Goal: Obtain resource: Obtain resource

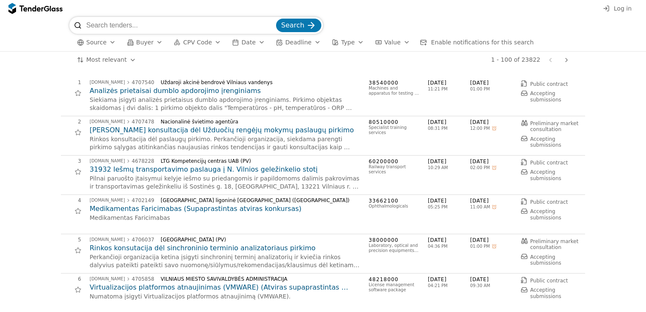
paste input "1034018"
type input "1034018"
click at [292, 23] on span "Search" at bounding box center [292, 25] width 23 height 8
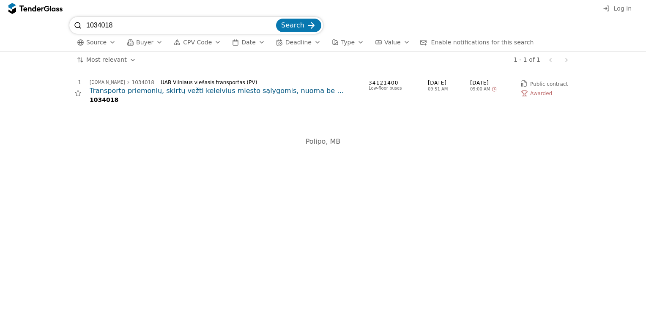
click at [236, 92] on h2 "Transporto priemonių, skirtų vežti keleivius miesto sąlygomis, nuoma be vairuot…" at bounding box center [225, 90] width 270 height 9
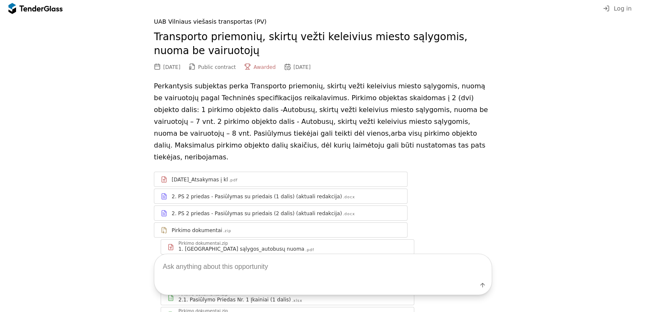
scroll to position [42, 0]
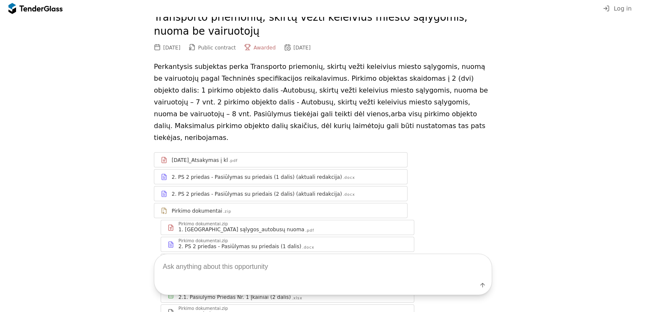
click at [206, 157] on div "[DATE]_Atsakymas į kl" at bounding box center [200, 160] width 56 height 7
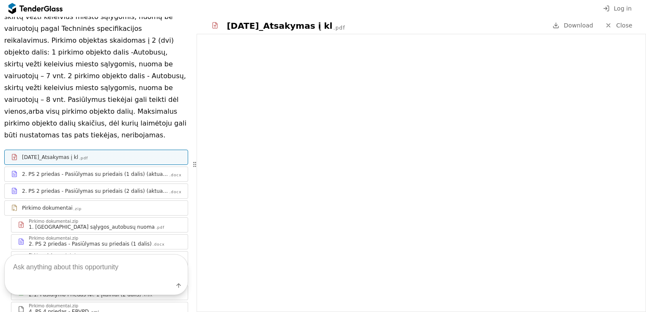
scroll to position [127, 0]
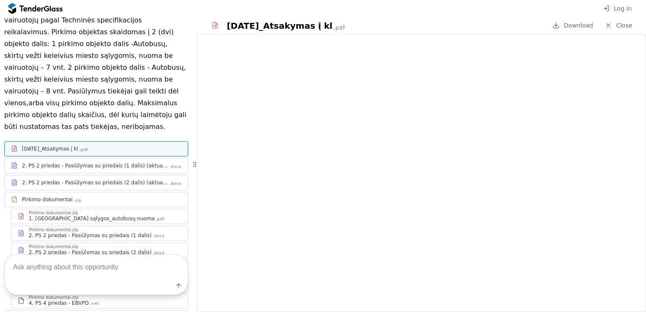
click at [72, 162] on div "2. PS 2 priedas - Pasiūlymas su priedais (1 dalis) (aktuali redakcija)" at bounding box center [95, 165] width 147 height 7
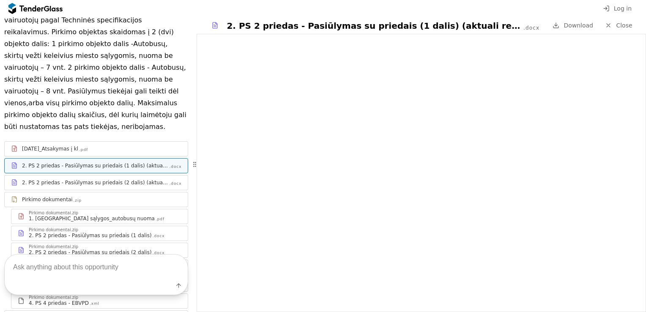
click at [116, 179] on div "2. PS 2 priedas - Pasiūlymas su priedais (2 dalis) (aktuali redakcija)" at bounding box center [95, 182] width 147 height 7
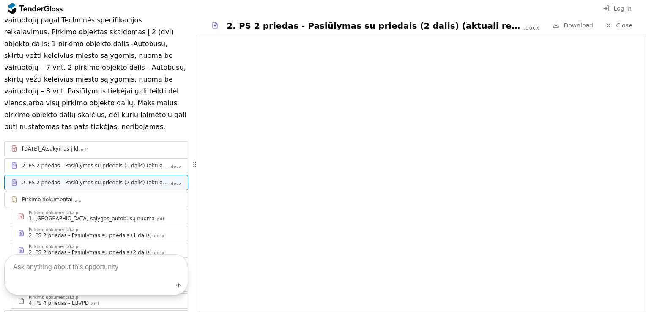
click at [44, 196] on div "Pirkimo dokumentai" at bounding box center [47, 199] width 51 height 7
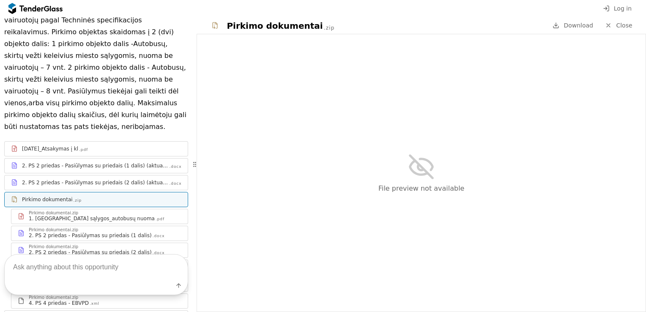
click at [14, 188] on div at bounding box center [14, 199] width 23 height 24
drag, startPoint x: 20, startPoint y: 188, endPoint x: 22, endPoint y: 184, distance: 4.4
click at [22, 196] on div "Pirkimo dokumentai .zip" at bounding box center [101, 199] width 159 height 7
click at [14, 187] on div at bounding box center [14, 199] width 23 height 24
click at [41, 215] on div "1. [GEOGRAPHIC_DATA] sąlygos_autobusų nuoma" at bounding box center [92, 218] width 126 height 7
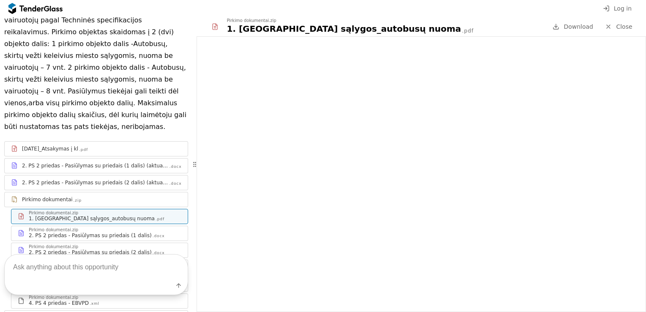
click at [58, 232] on div "2. PS 2 priedas - Pasiūlymas su priedais (1 dalis)" at bounding box center [90, 235] width 123 height 7
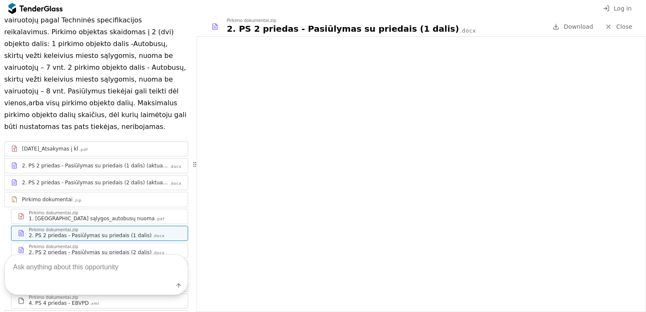
click at [60, 249] on div "2. PS 2 priedas - Pasiūlymas su priedais (2 dalis)" at bounding box center [90, 252] width 123 height 7
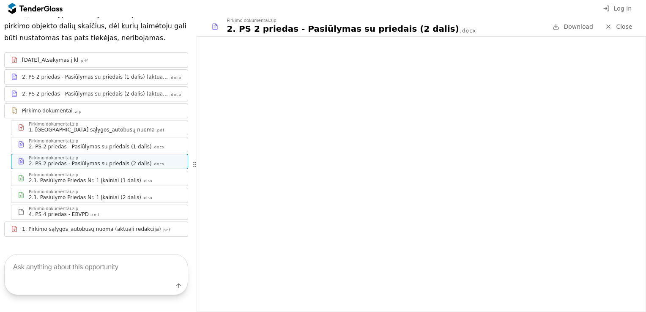
scroll to position [216, 0]
click at [81, 225] on div "1. Pirkimo sąlygos_autobusų nuoma (aktuali redakcija)" at bounding box center [91, 228] width 139 height 7
